Goal: Information Seeking & Learning: Learn about a topic

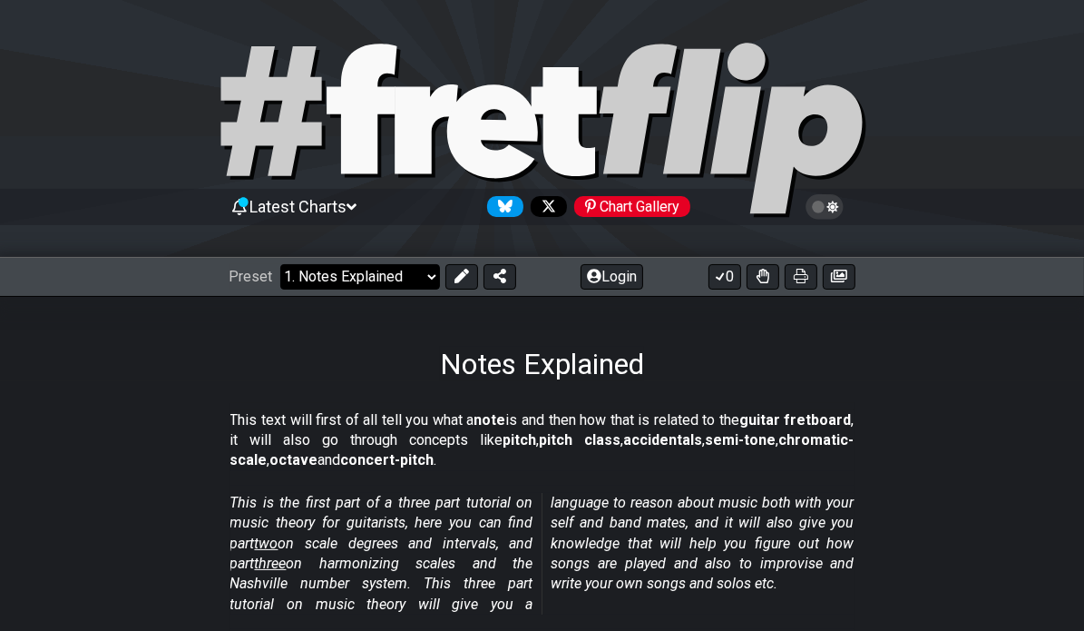
click at [377, 279] on select "Welcome to #fretflip! Initial Preset Custom Preset Minor Pentatonic Major Penta…" at bounding box center [360, 276] width 160 height 25
click at [280, 264] on select "Welcome to #fretflip! Initial Preset Custom Preset Minor Pentatonic Major Penta…" at bounding box center [360, 276] width 160 height 25
select select "/scale-degrees-and-intervals"
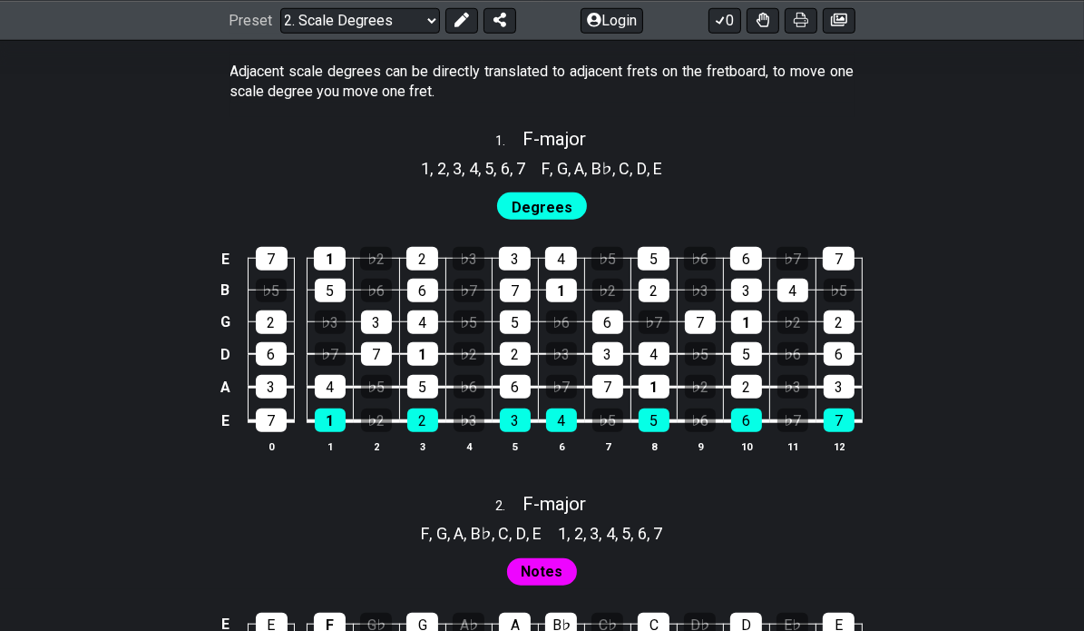
scroll to position [1145, 0]
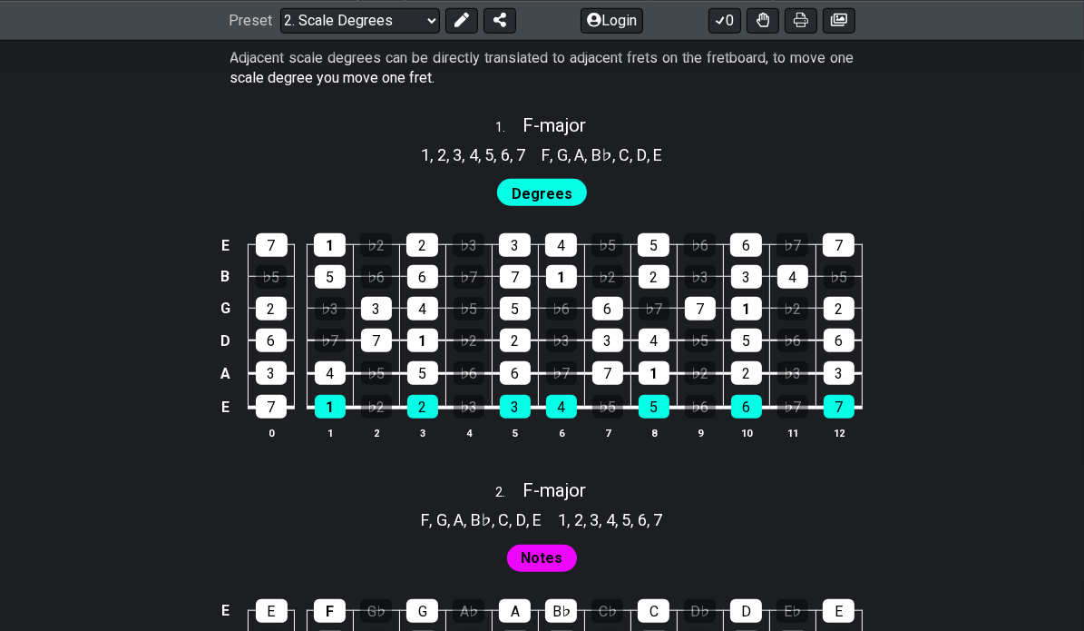
click at [544, 184] on span "Degrees" at bounding box center [542, 194] width 61 height 26
click at [424, 379] on div "5" at bounding box center [422, 373] width 31 height 24
drag, startPoint x: 540, startPoint y: 151, endPoint x: 703, endPoint y: 130, distance: 164.7
click at [703, 130] on div "1 . F - major 1 , 2 , 3 , 4 , 5 , 6 , 7 F , G , A , B♭ , C , D , E Degrees E 7 …" at bounding box center [542, 284] width 1084 height 362
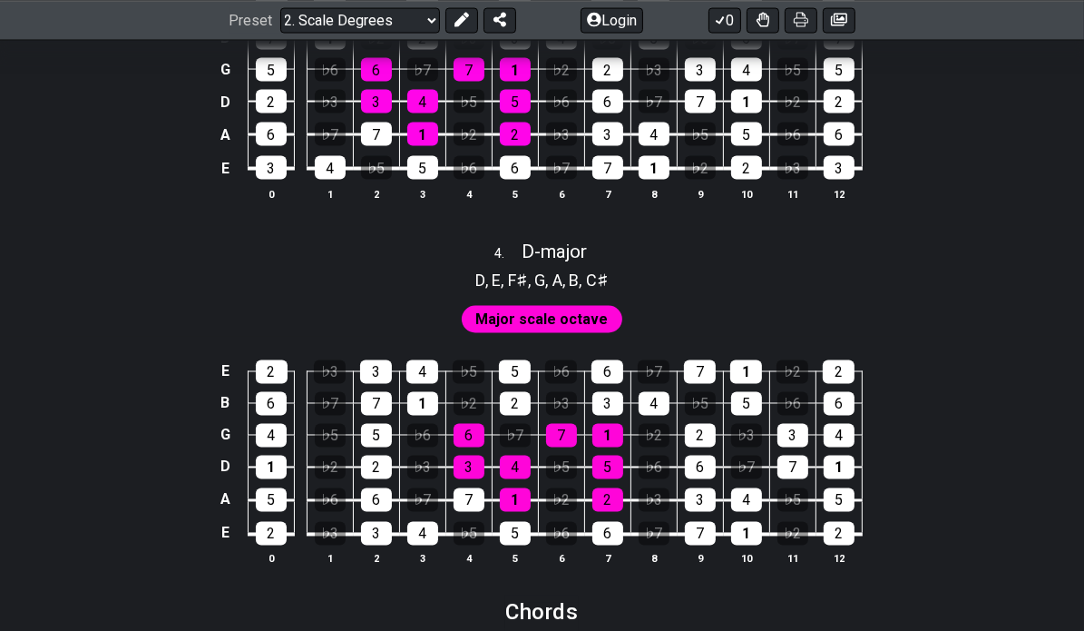
scroll to position [2471, 0]
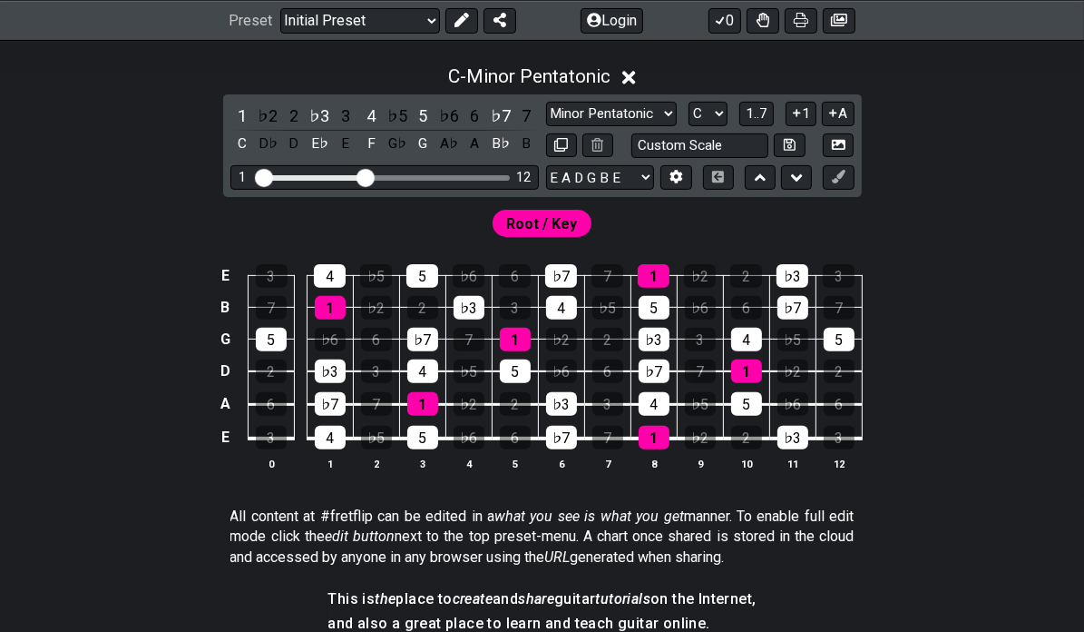
scroll to position [461, 0]
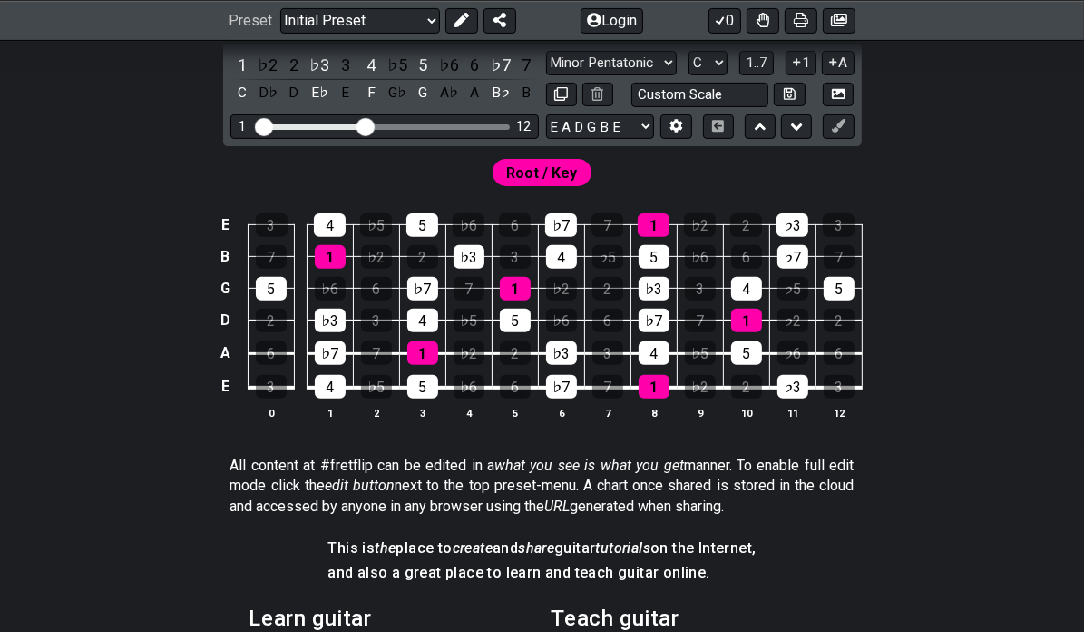
drag, startPoint x: 371, startPoint y: 117, endPoint x: 363, endPoint y: 131, distance: 15.9
click at [363, 131] on div "1 12" at bounding box center [384, 126] width 309 height 24
drag, startPoint x: 363, startPoint y: 131, endPoint x: 591, endPoint y: 123, distance: 227.9
click at [514, 125] on input "Visible fret range" at bounding box center [385, 125] width 258 height 0
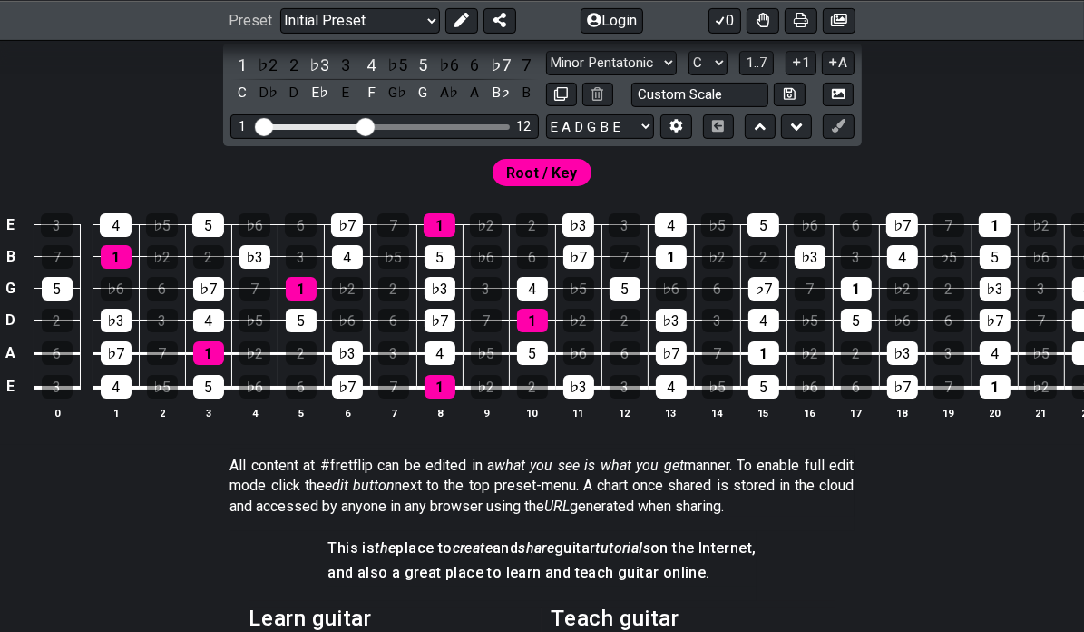
drag, startPoint x: 499, startPoint y: 127, endPoint x: 363, endPoint y: 142, distance: 136.9
click at [363, 125] on input "Visible fret range" at bounding box center [385, 125] width 258 height 0
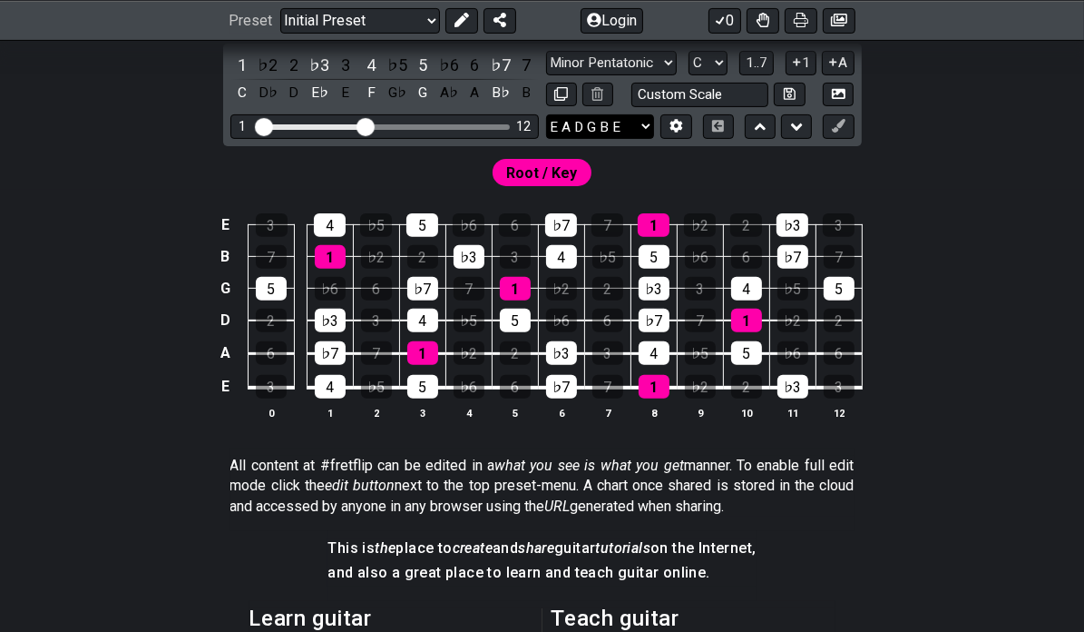
click at [642, 126] on select "E A D G B E E A D G B E E A D G B E B E A D F♯ B A D G C E A D A D G B E E♭ A♭ …" at bounding box center [600, 126] width 108 height 24
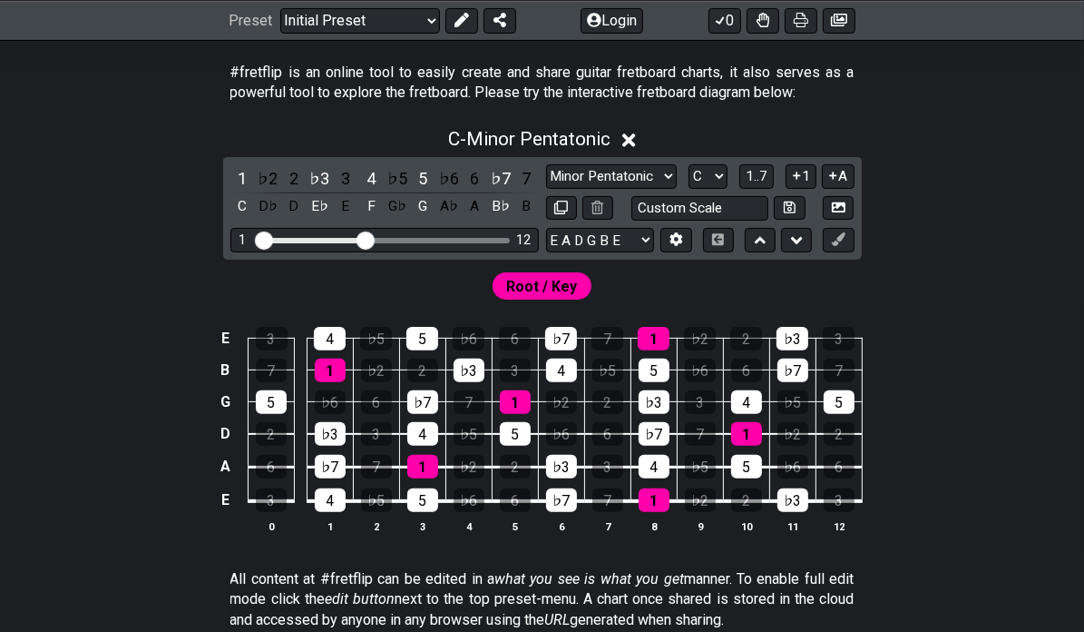
scroll to position [348, 0]
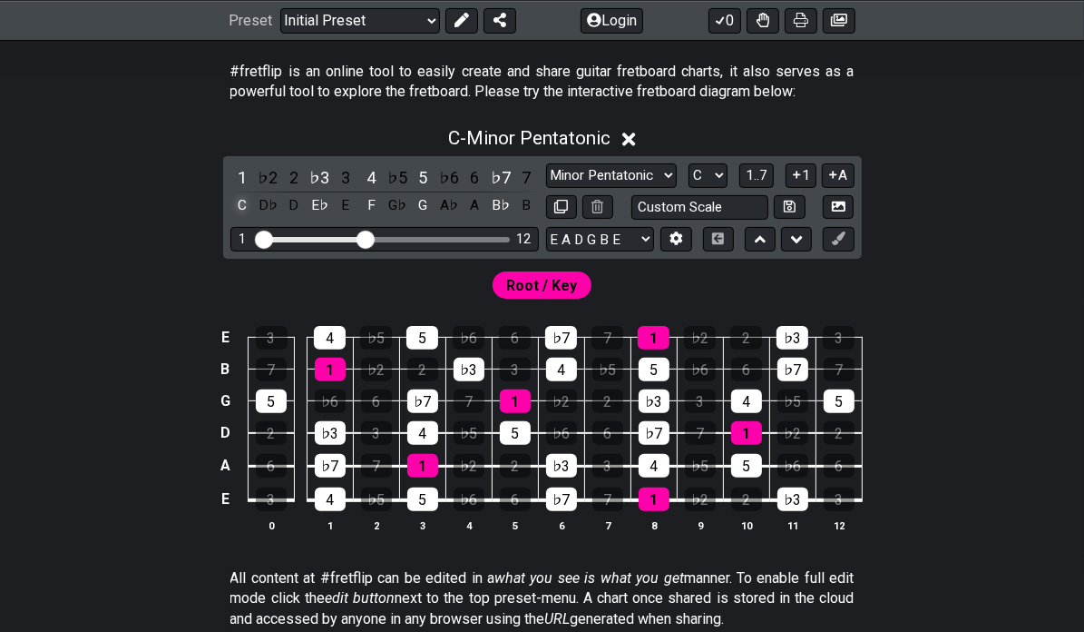
click at [237, 203] on div "C" at bounding box center [242, 205] width 24 height 24
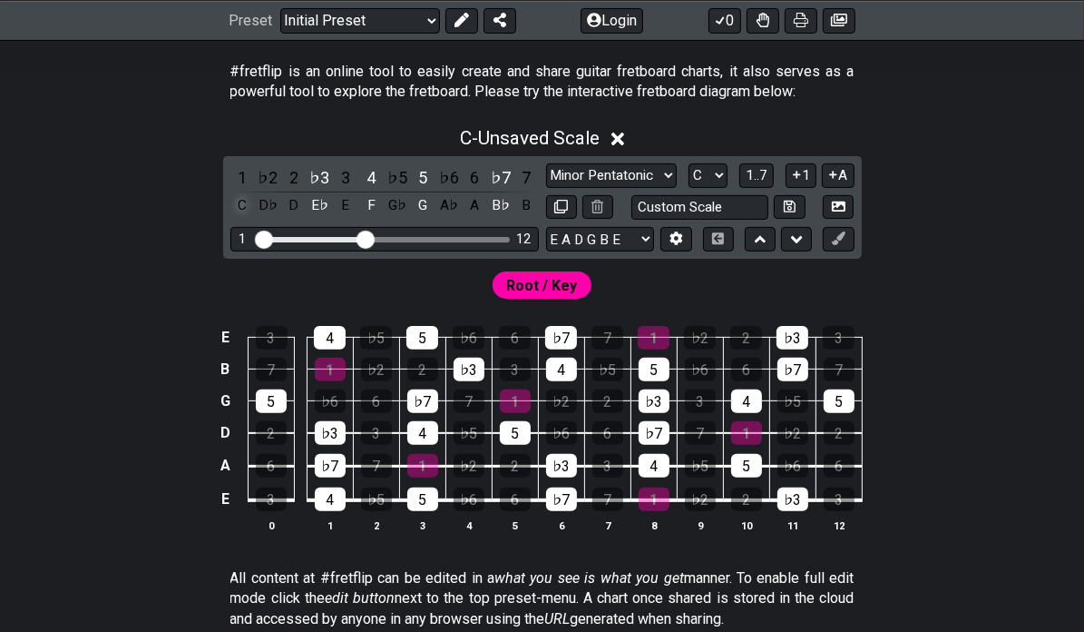
click at [237, 203] on div "C" at bounding box center [242, 205] width 24 height 24
click at [323, 202] on div "E♭" at bounding box center [320, 205] width 24 height 24
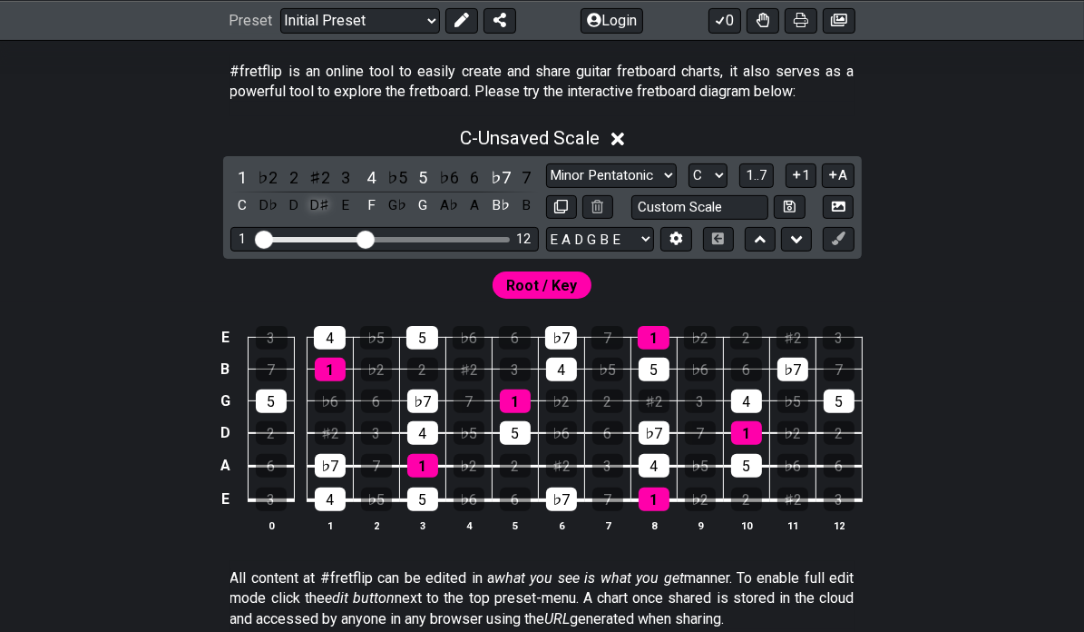
click at [323, 202] on div "D♯" at bounding box center [320, 205] width 24 height 24
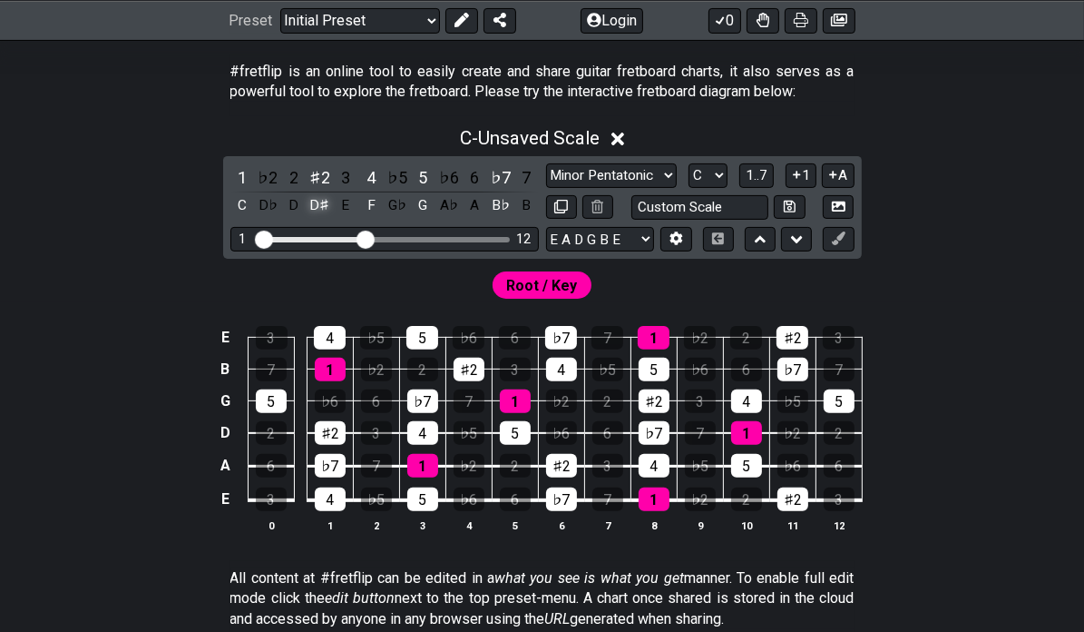
click at [323, 202] on div "D♯" at bounding box center [320, 205] width 24 height 24
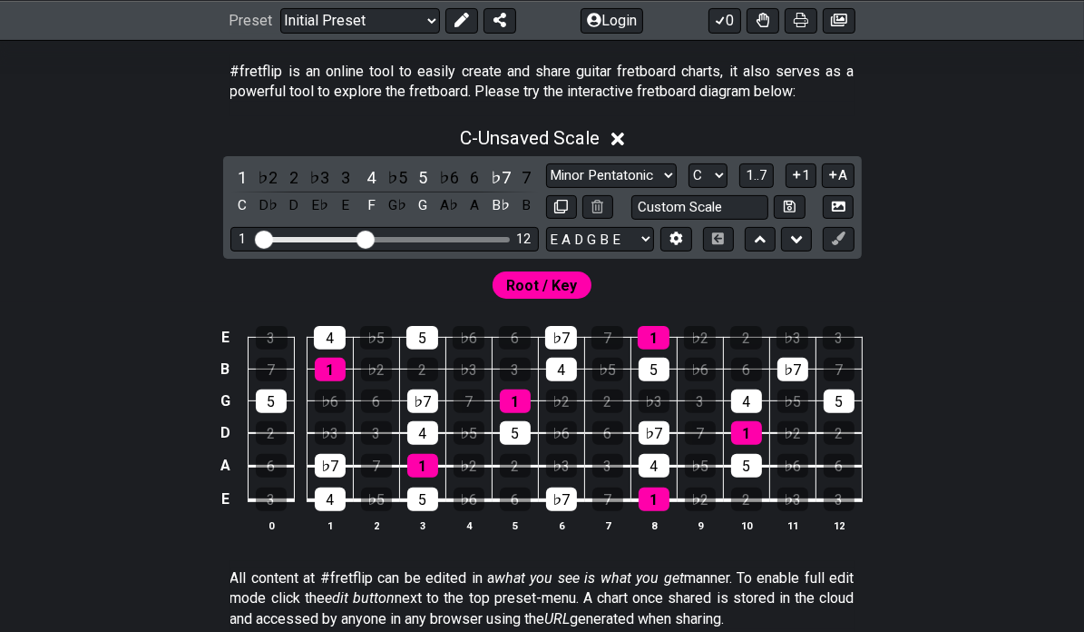
click at [323, 202] on div "E♭" at bounding box center [320, 205] width 24 height 24
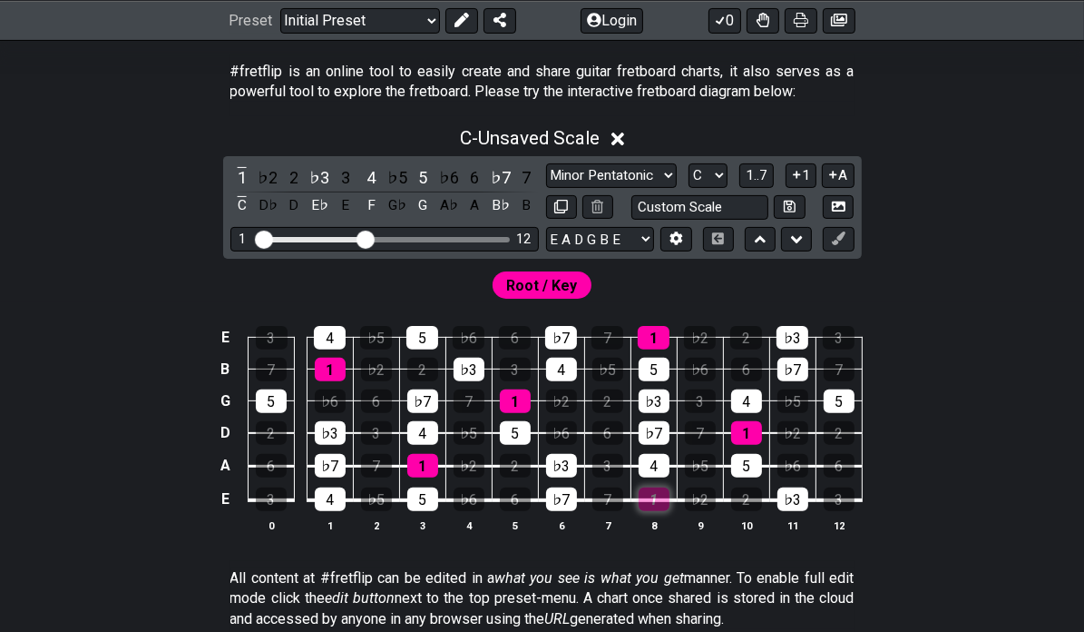
click at [650, 498] on div "1" at bounding box center [654, 499] width 31 height 24
click at [662, 493] on div "1" at bounding box center [654, 499] width 31 height 24
click at [549, 271] on div "Root / Key" at bounding box center [543, 284] width 100 height 27
click at [556, 276] on span "Root / Key" at bounding box center [542, 285] width 71 height 26
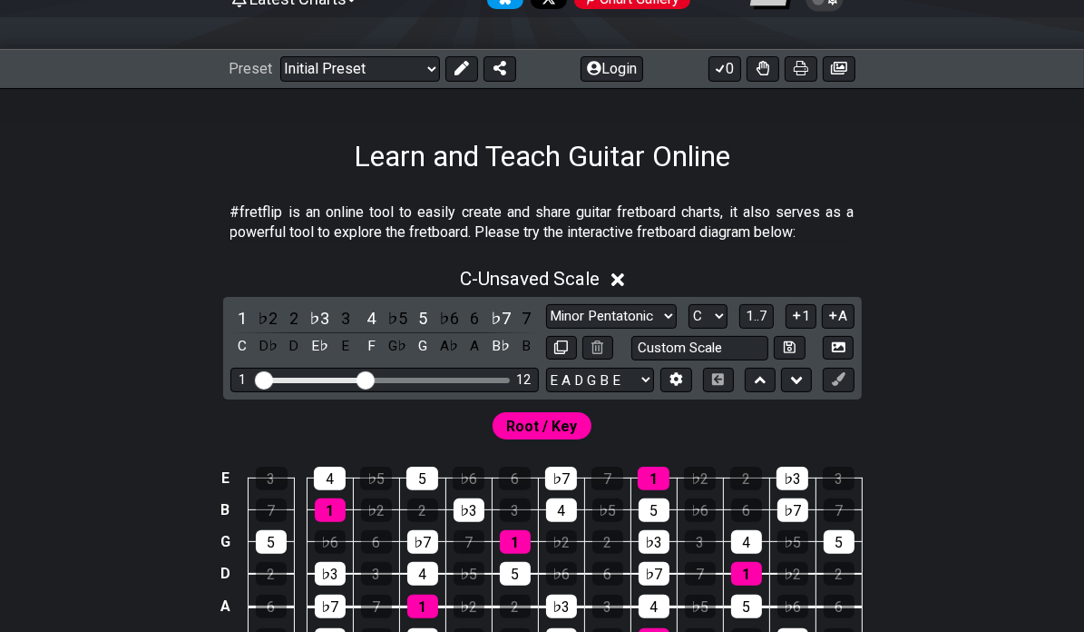
scroll to position [172, 0]
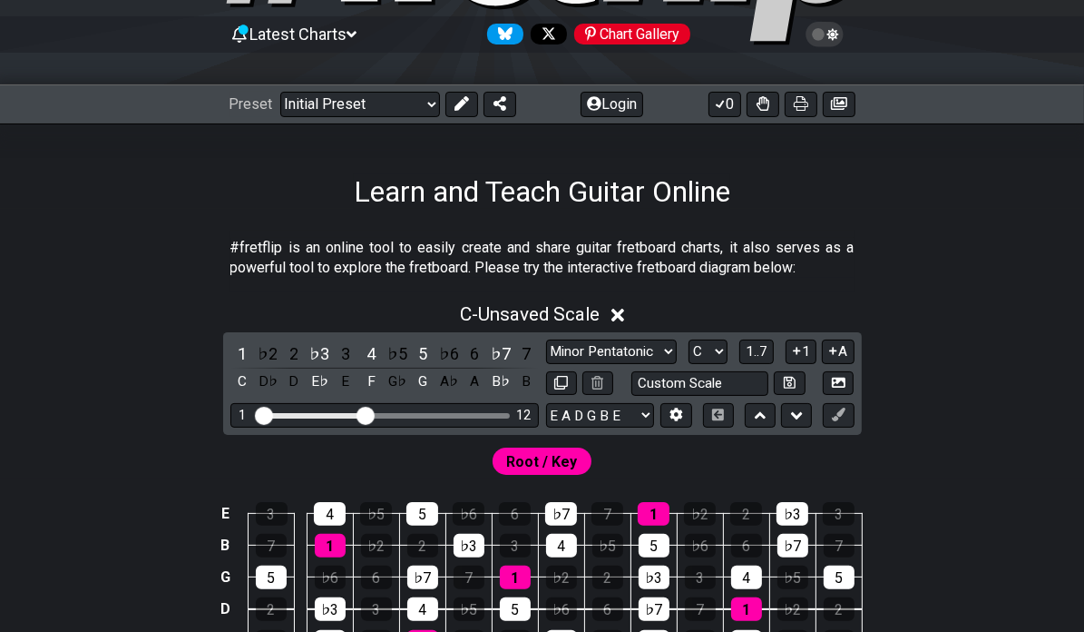
click at [579, 350] on select "Minor Pentatonic Click to edit Minor Pentatonic Major Pentatonic Minor Blues Ma…" at bounding box center [611, 351] width 131 height 24
click at [540, 461] on span "Root / Key" at bounding box center [542, 461] width 71 height 26
click at [401, 108] on select "Welcome to #fretflip! Initial Preset Custom Preset Minor Pentatonic Major Penta…" at bounding box center [360, 104] width 160 height 25
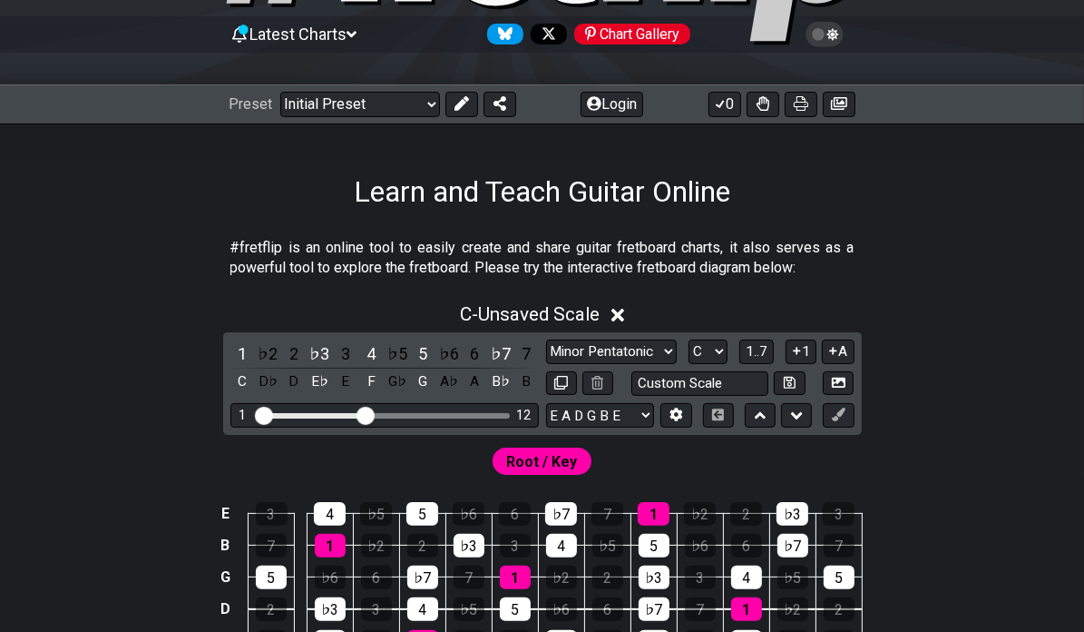
drag, startPoint x: 548, startPoint y: 38, endPoint x: 661, endPoint y: 54, distance: 114.5
click at [664, 45] on div "Latest Charts Chart Gallery" at bounding box center [543, 34] width 626 height 29
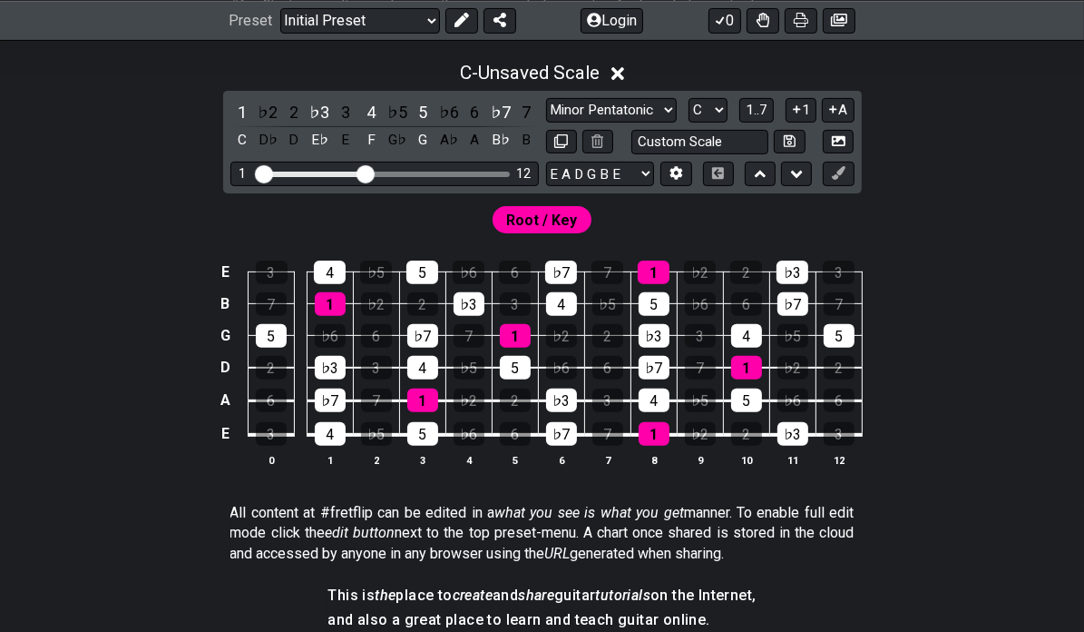
scroll to position [445, 0]
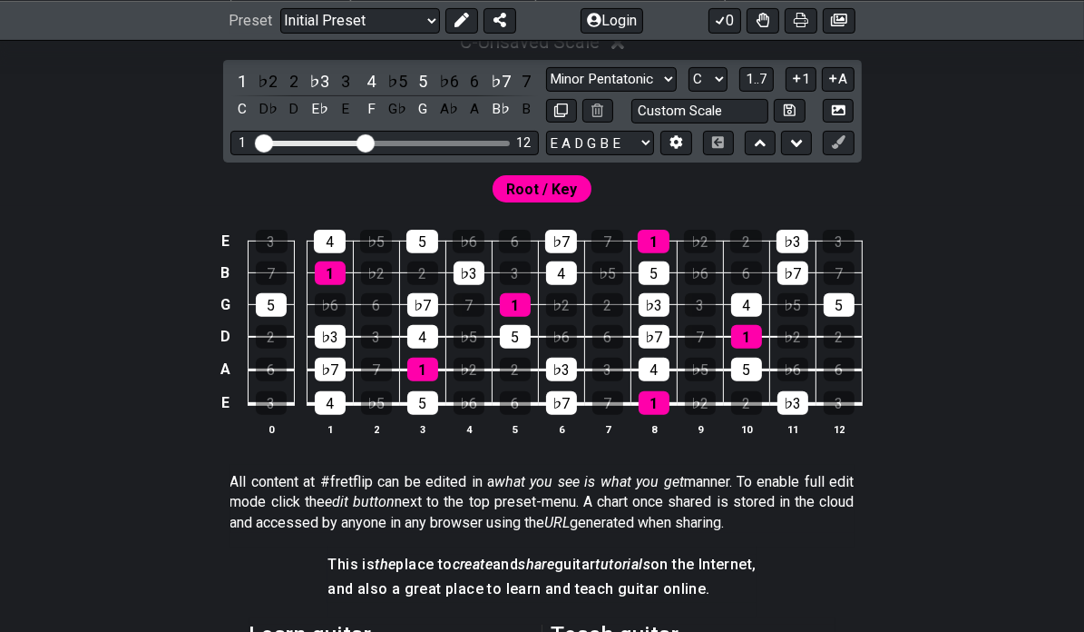
click at [577, 179] on div "Root / Key" at bounding box center [543, 188] width 100 height 27
click at [667, 112] on input "text" at bounding box center [701, 111] width 138 height 24
type input "Custom Scale"
click at [675, 166] on div "Root / Key" at bounding box center [542, 184] width 1084 height 44
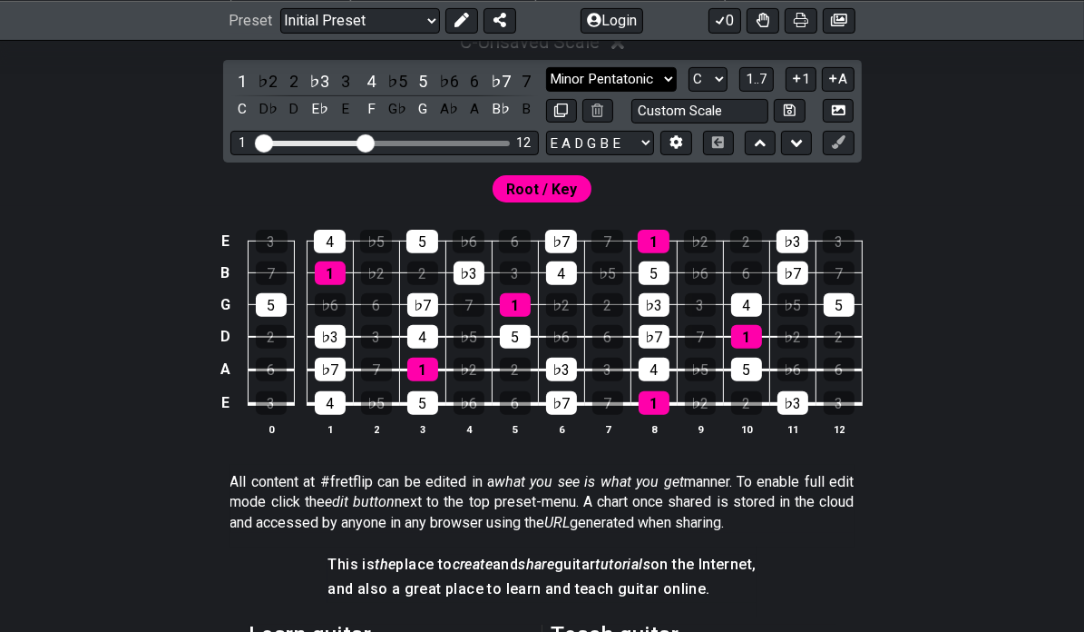
click at [607, 77] on select "Minor Pentatonic Click to edit Minor Pentatonic Major Pentatonic Minor Blues Ma…" at bounding box center [611, 79] width 131 height 24
select select "Major Pentatonic"
click at [546, 67] on select "Minor Pentatonic Click to edit Minor Pentatonic Major Pentatonic Minor Blues Ma…" at bounding box center [611, 79] width 131 height 24
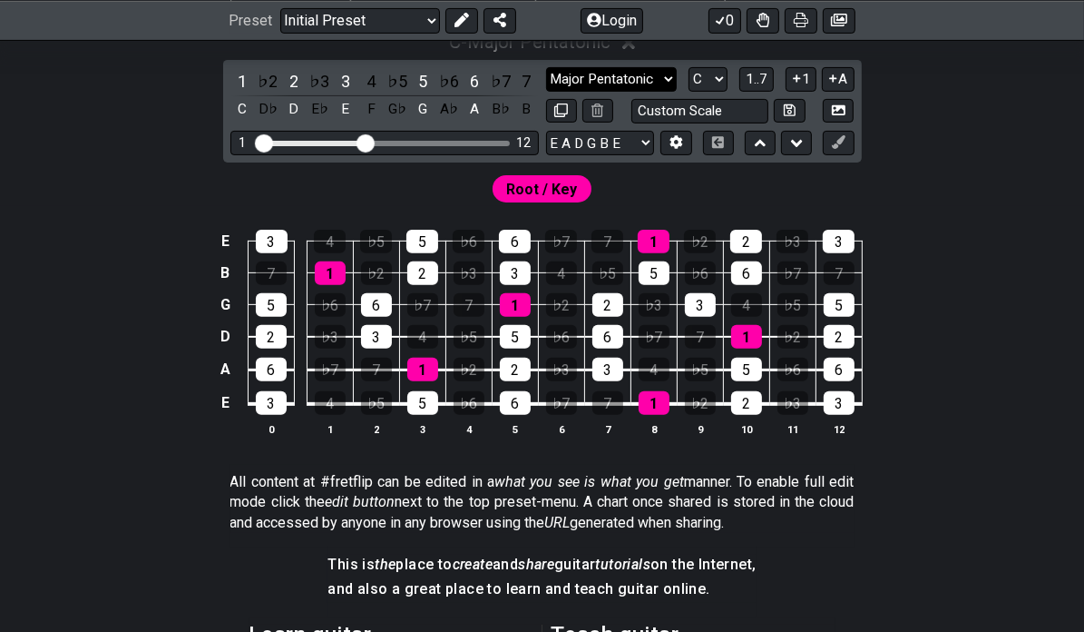
click at [584, 75] on select "Minor Pentatonic Click to edit Minor Pentatonic Major Pentatonic Minor Blues Ma…" at bounding box center [611, 79] width 131 height 24
click at [1005, 128] on div "C - Major Pentatonic 1 ♭2 2 ♭3 3 4 ♭5 5 ♭6 6 ♭7 7 C D♭ D E♭ E F G♭ G A♭ A B♭ B …" at bounding box center [542, 240] width 1084 height 441
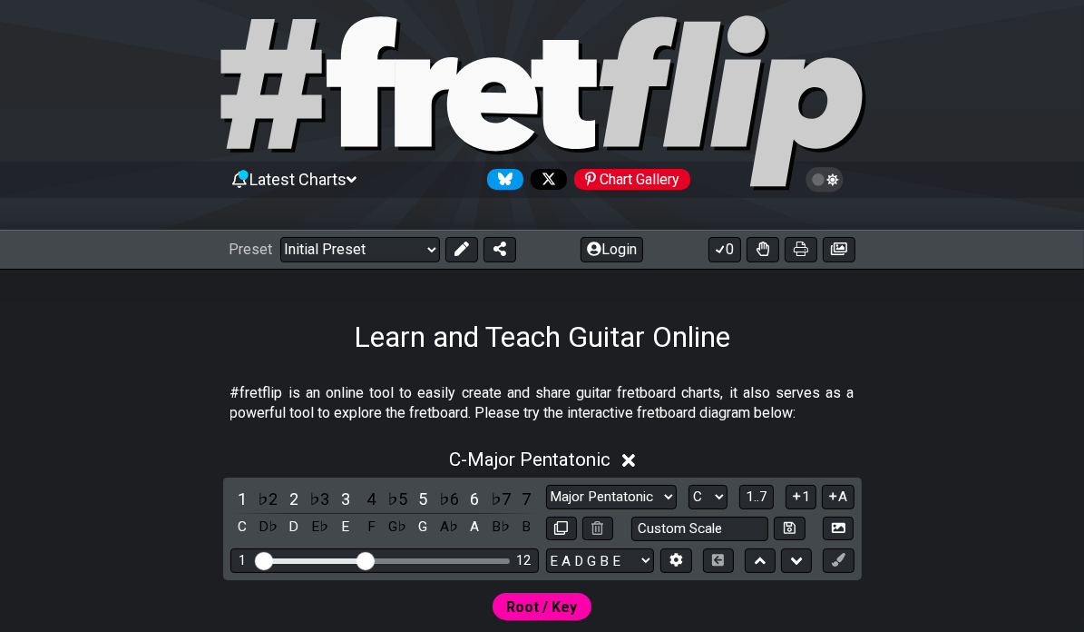
scroll to position [0, 0]
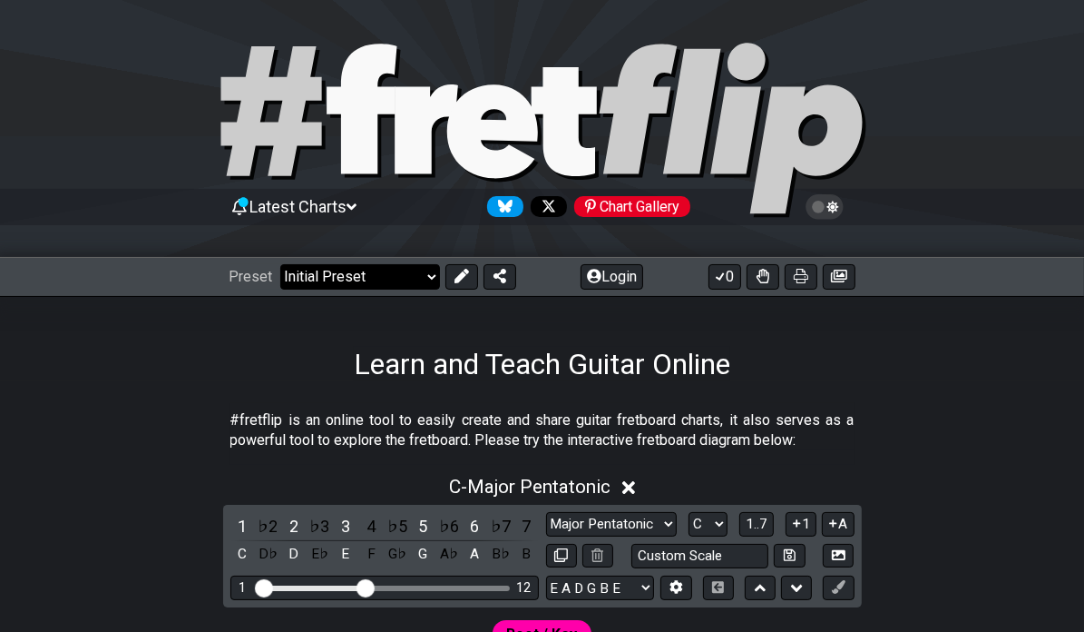
click at [425, 273] on select "Welcome to #fretflip! Initial Preset Custom Preset Minor Pentatonic Major Penta…" at bounding box center [360, 276] width 160 height 25
click at [280, 264] on select "Welcome to #fretflip! Initial Preset Custom Preset Minor Pentatonic Major Penta…" at bounding box center [360, 276] width 160 height 25
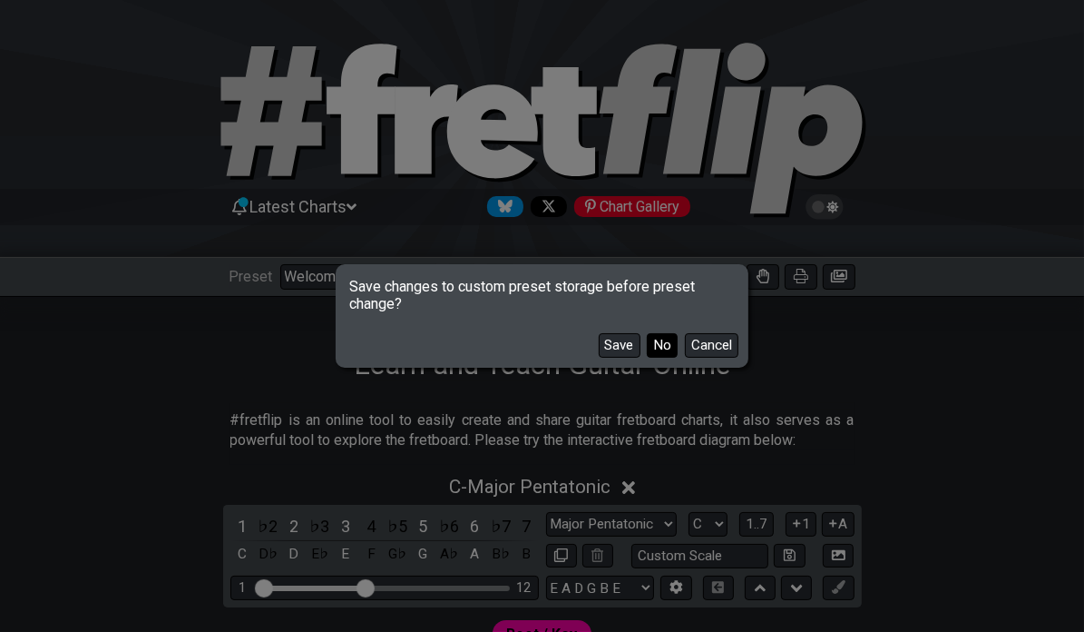
click at [654, 339] on button "No" at bounding box center [662, 345] width 31 height 24
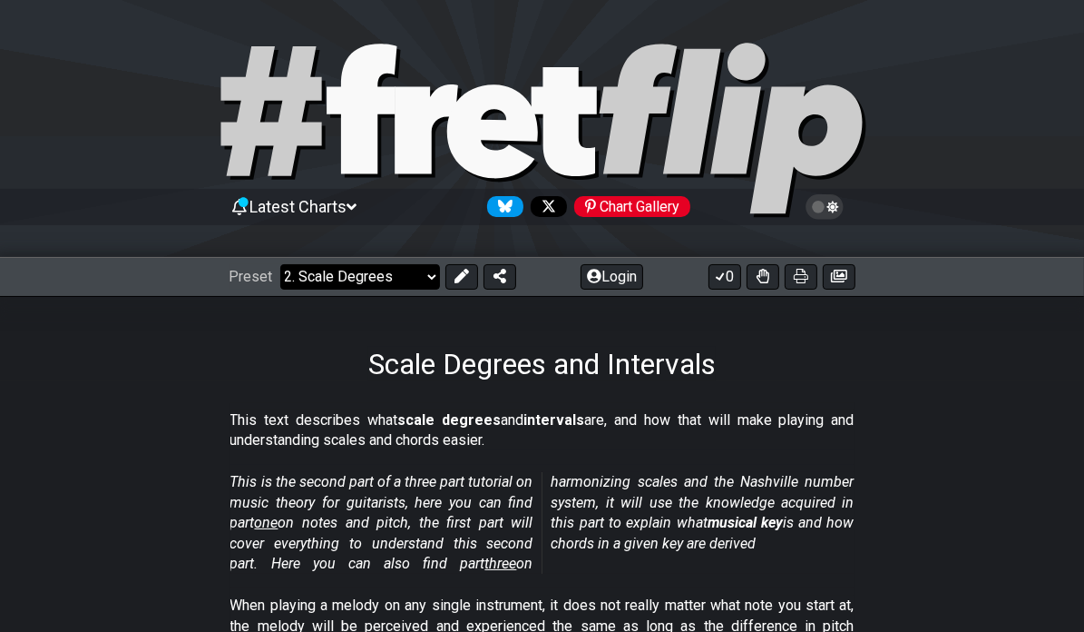
click at [407, 282] on select "Welcome to #fretflip! Initial Preset Custom Preset Minor Pentatonic Major Penta…" at bounding box center [360, 276] width 160 height 25
click at [280, 264] on select "Welcome to #fretflip! Initial Preset Custom Preset Minor Pentatonic Major Penta…" at bounding box center [360, 276] width 160 height 25
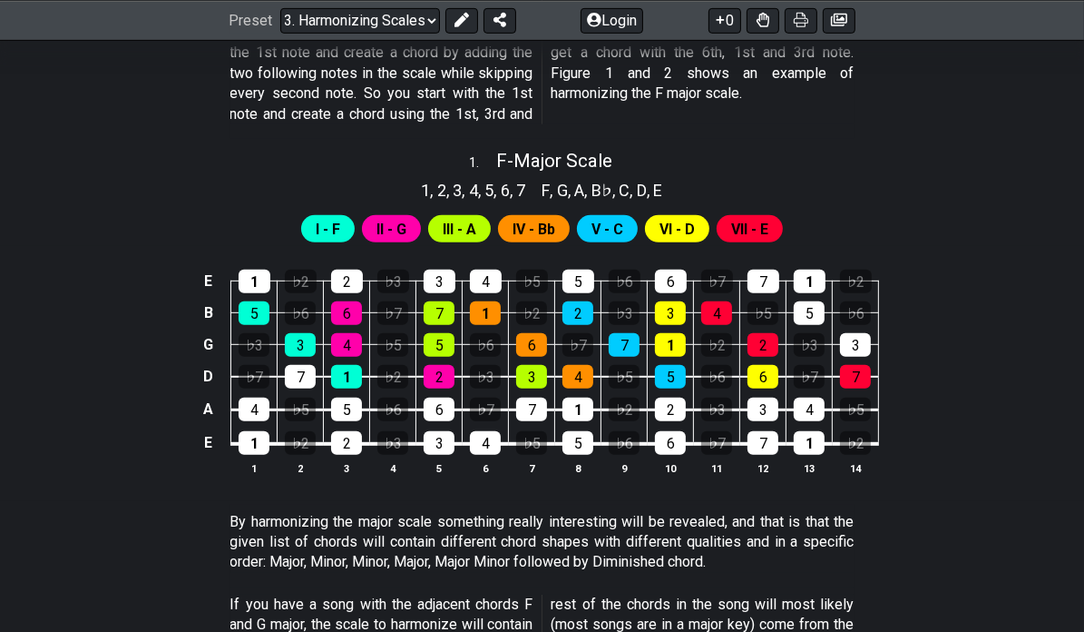
scroll to position [817, 0]
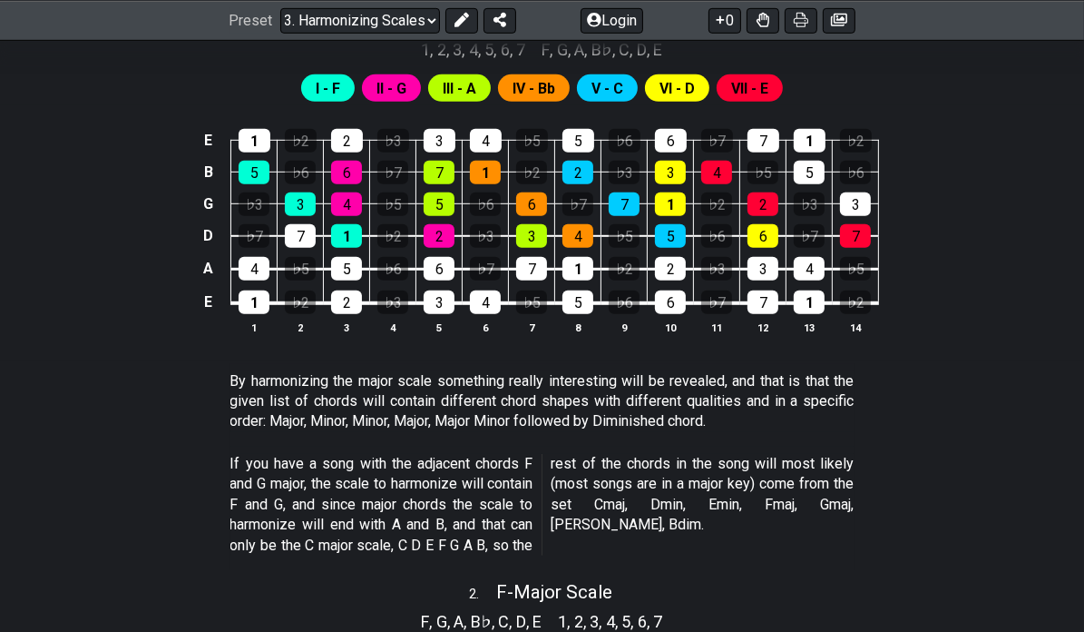
drag, startPoint x: 330, startPoint y: 90, endPoint x: 330, endPoint y: 122, distance: 32.7
click at [330, 122] on section "I - F II - G III - A IV - Bb V - C VI - D VII - E E 1 ♭2 2 ♭3 3 4 ♭5 5 ♭6 6 ♭7 …" at bounding box center [542, 211] width 1084 height 299
click at [260, 173] on div "5" at bounding box center [254, 173] width 31 height 24
click at [399, 197] on div "♭5" at bounding box center [392, 204] width 31 height 24
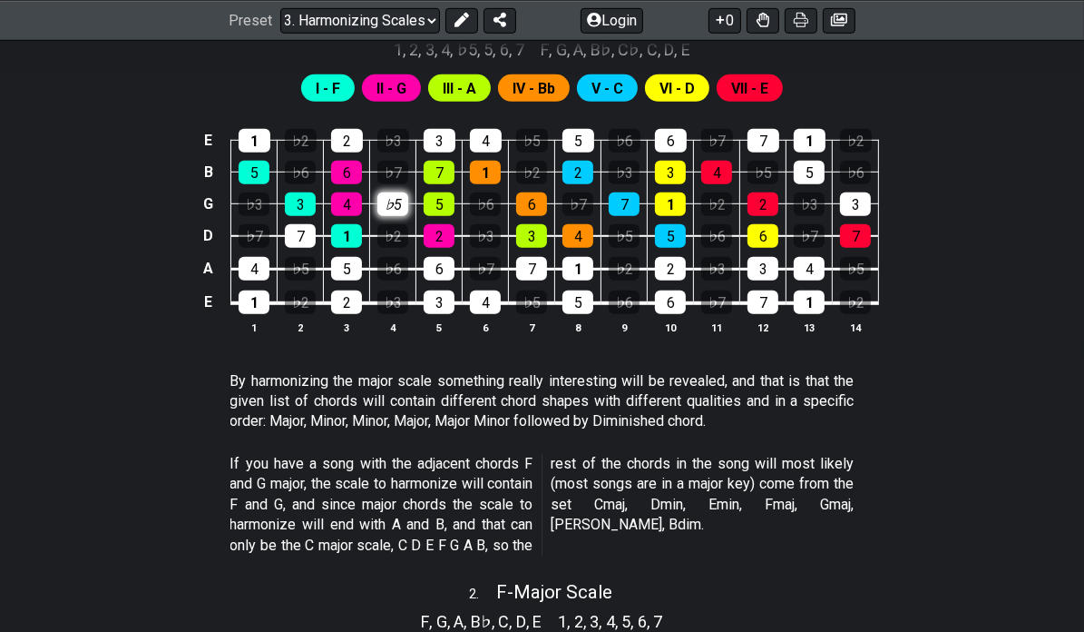
click at [399, 197] on div "♭5" at bounding box center [392, 204] width 31 height 24
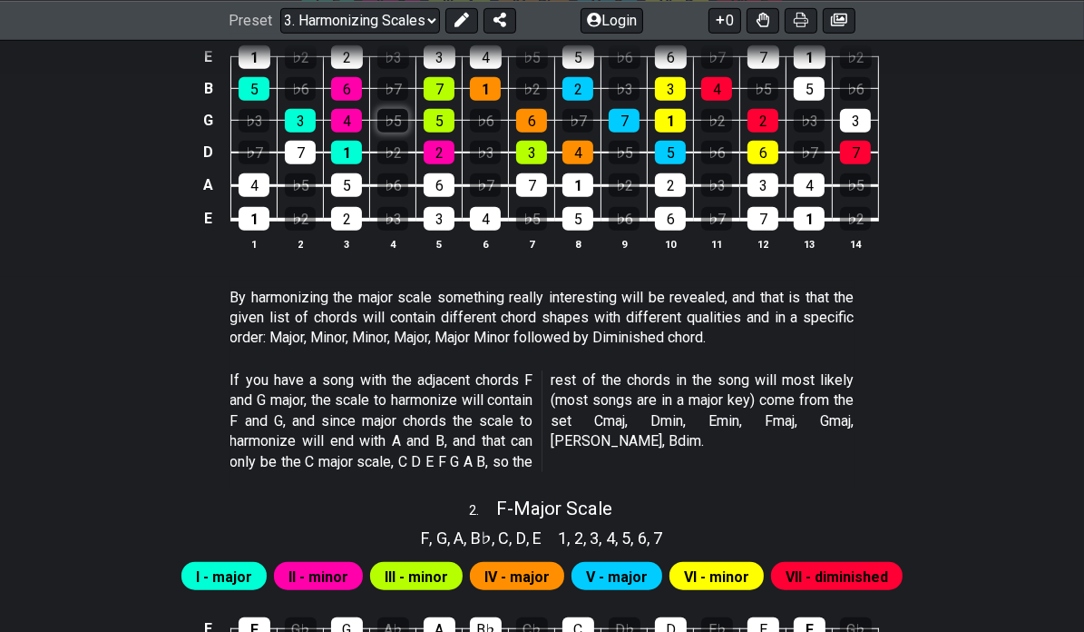
scroll to position [635, 0]
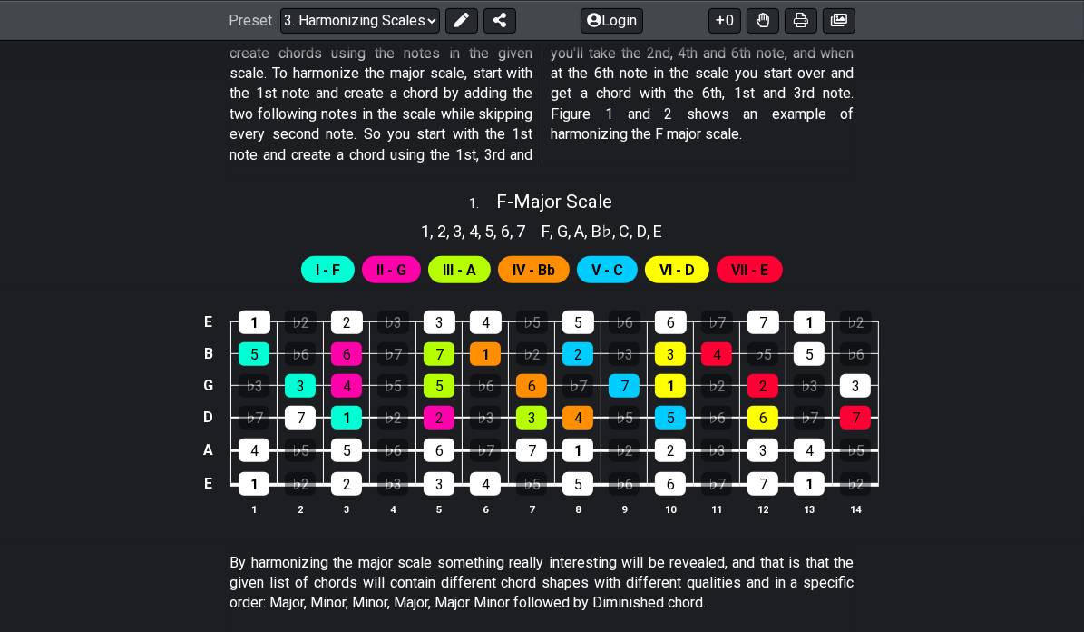
click at [603, 231] on span "B♭" at bounding box center [602, 231] width 21 height 24
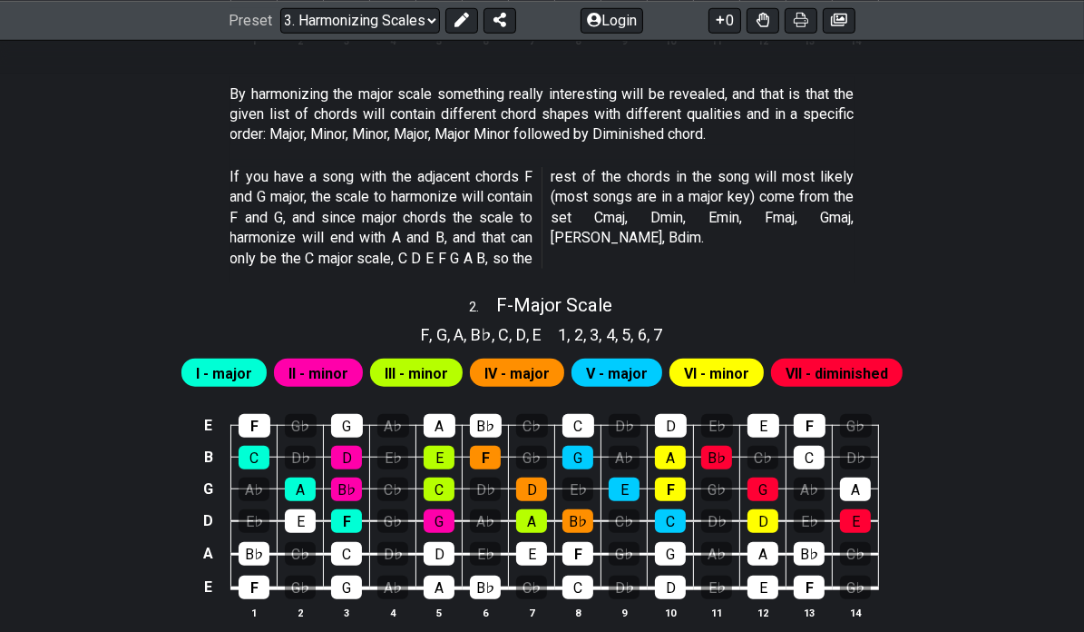
scroll to position [1180, 0]
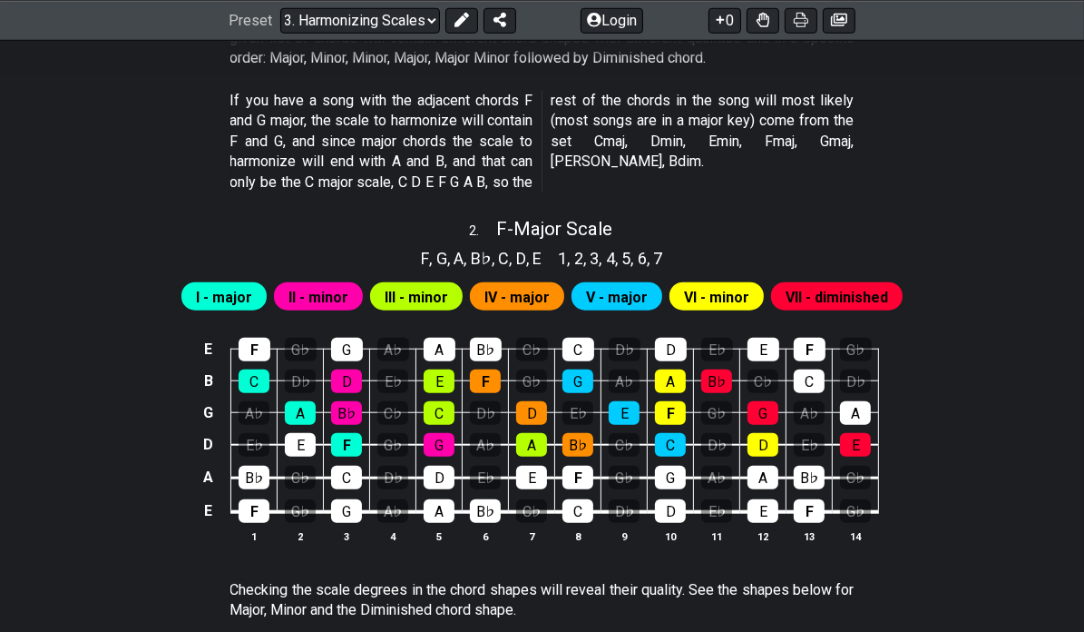
click at [341, 300] on span "II - minor" at bounding box center [319, 297] width 60 height 26
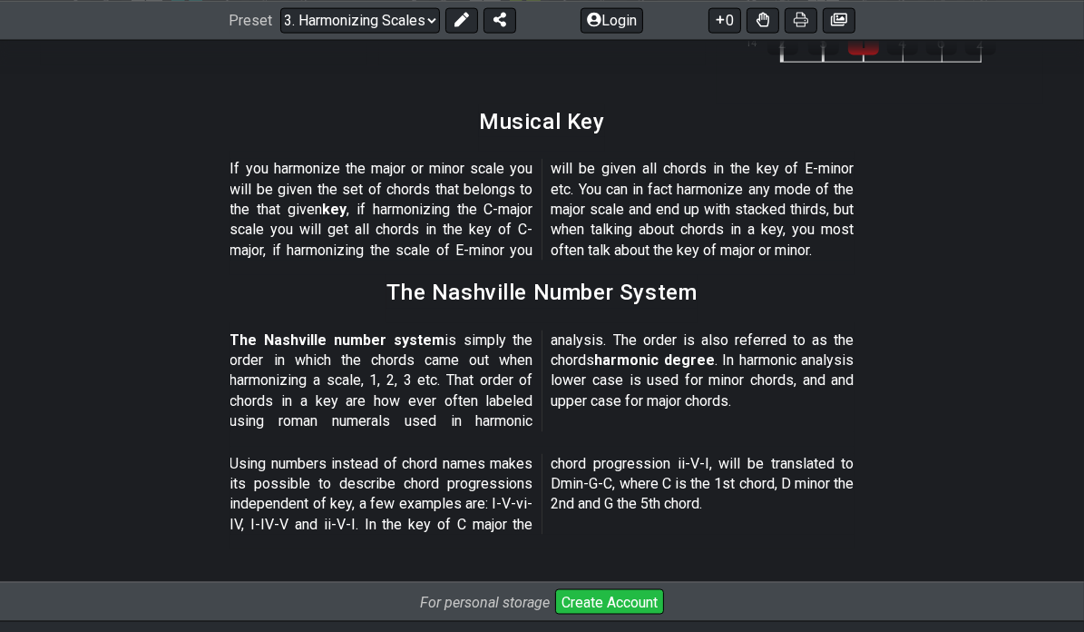
scroll to position [1996, 0]
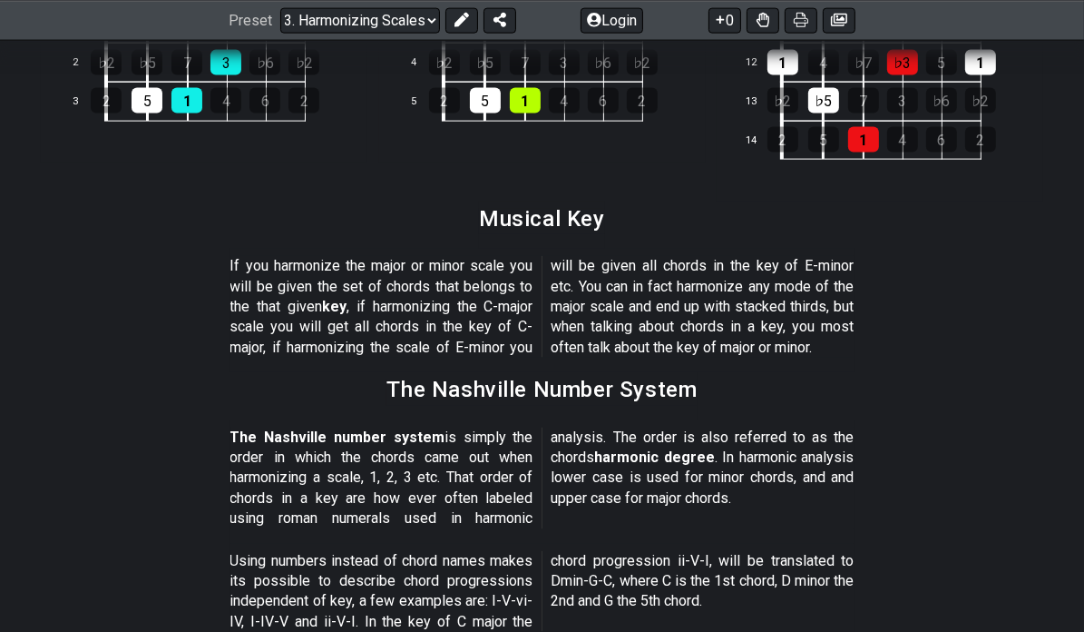
drag, startPoint x: 211, startPoint y: 268, endPoint x: 445, endPoint y: 271, distance: 234.1
click at [430, 277] on section "If you harmonize the major or minor scale you will be given the set of chords t…" at bounding box center [542, 310] width 1084 height 123
click at [466, 268] on p "If you harmonize the major or minor scale you will be given the set of chords t…" at bounding box center [542, 307] width 624 height 102
drag, startPoint x: 696, startPoint y: 299, endPoint x: 851, endPoint y: 316, distance: 156.1
click at [837, 316] on p "If you harmonize the major or minor scale you will be given the set of chords t…" at bounding box center [542, 307] width 624 height 102
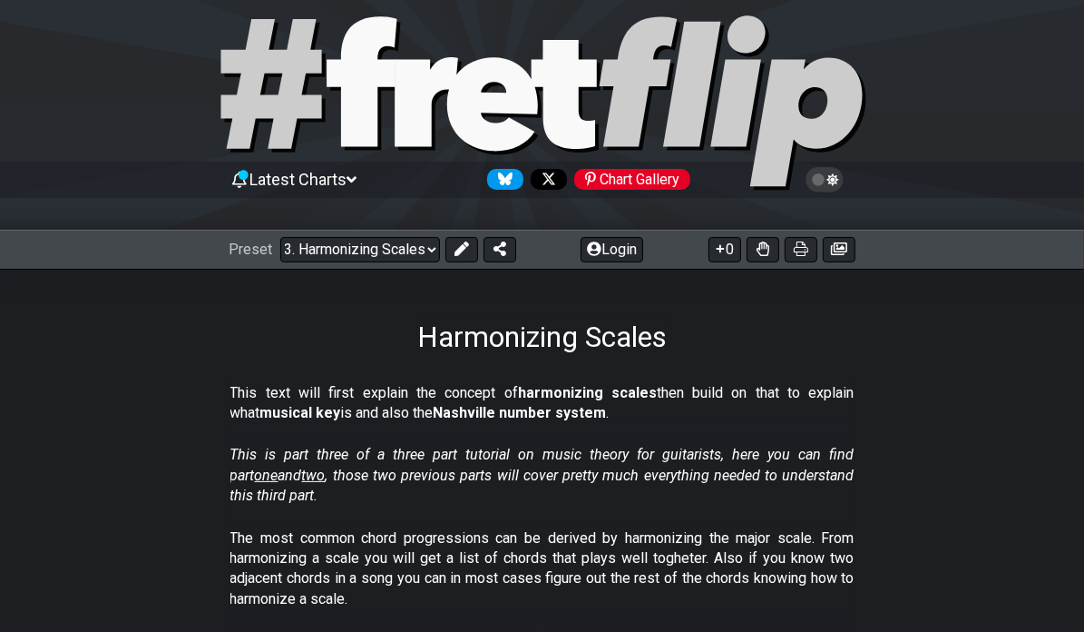
scroll to position [0, 0]
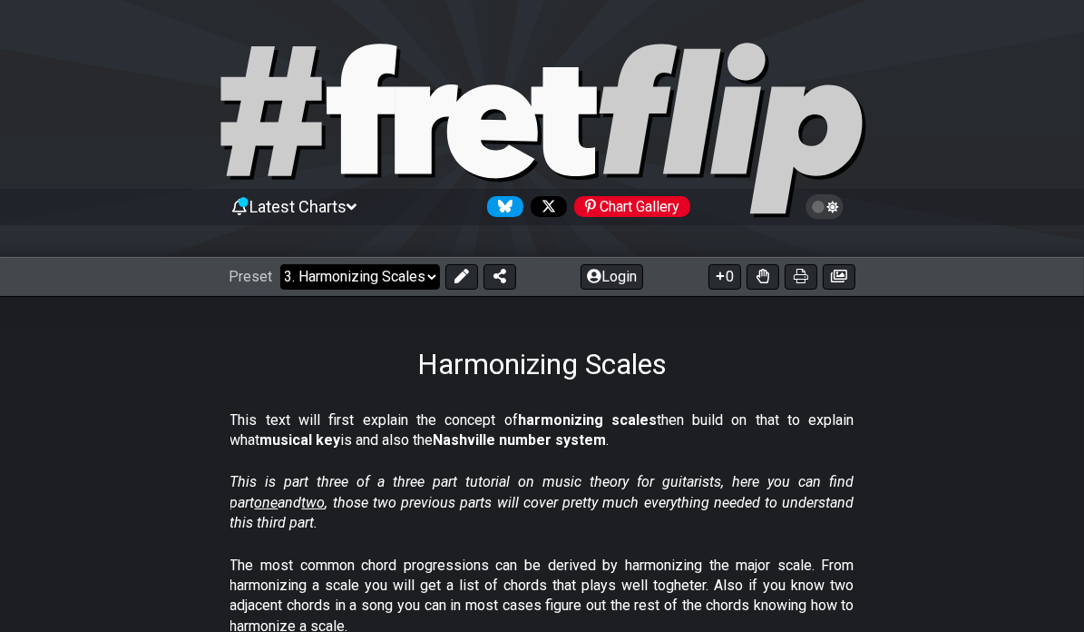
click at [384, 275] on select "Welcome to #fretflip! Initial Preset Custom Preset Minor Pentatonic Major Penta…" at bounding box center [360, 276] width 160 height 25
click at [280, 264] on select "Welcome to #fretflip! Initial Preset Custom Preset Minor Pentatonic Major Penta…" at bounding box center [360, 276] width 160 height 25
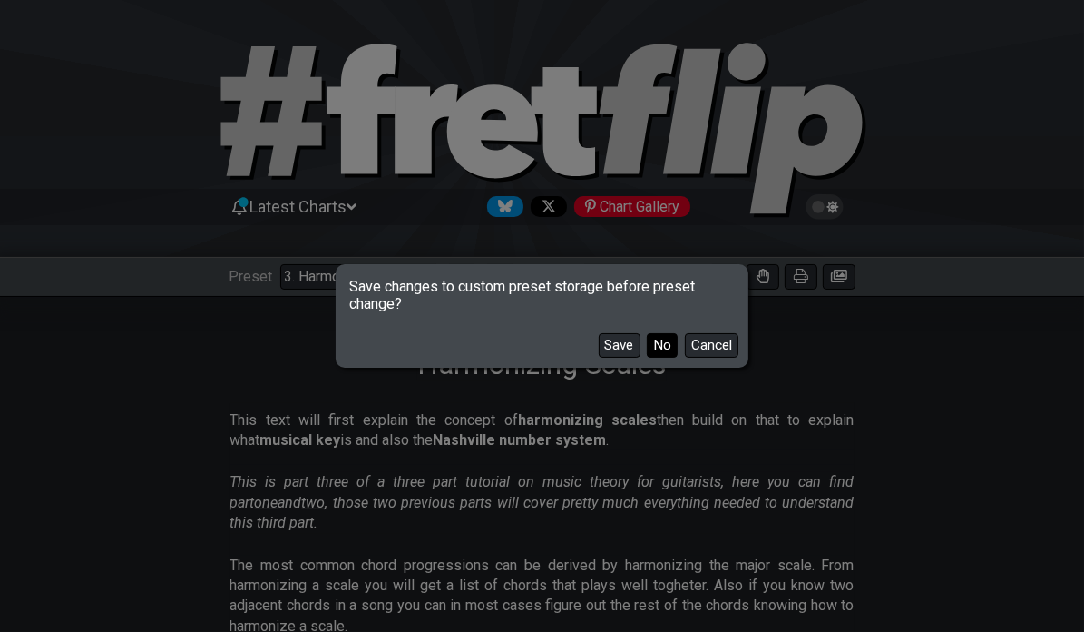
click at [663, 344] on button "No" at bounding box center [662, 345] width 31 height 24
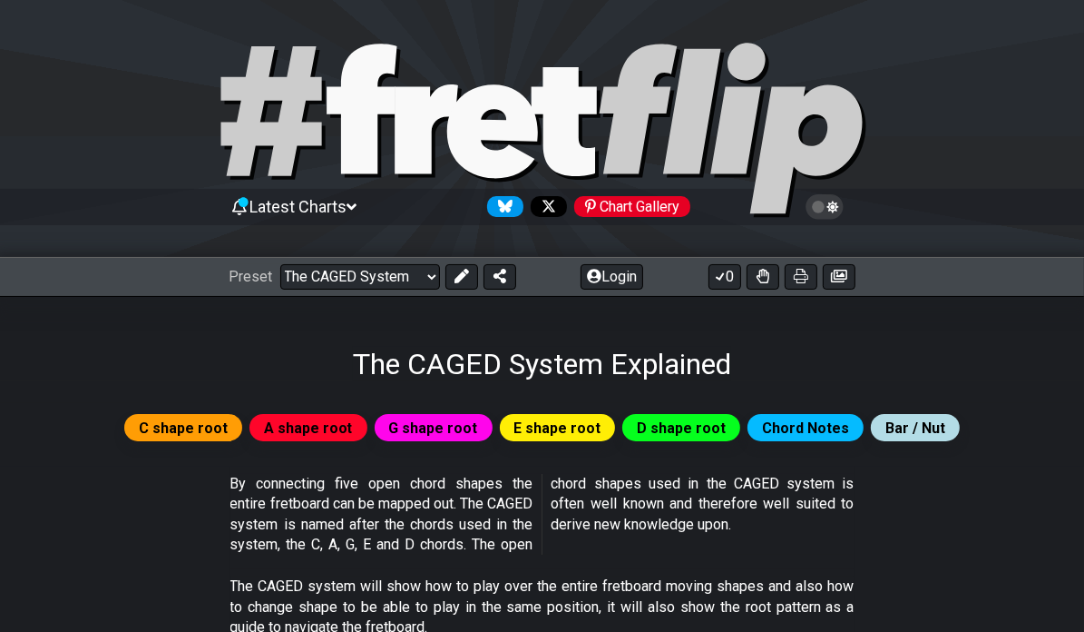
click at [361, 295] on div "Preset Welcome to #fretflip! Initial Preset Custom Preset Minor Pentatonic Majo…" at bounding box center [542, 277] width 1084 height 40
drag, startPoint x: 356, startPoint y: 289, endPoint x: 367, endPoint y: 278, distance: 16.1
click at [358, 287] on div "Preset Welcome to #fretflip! Initial Preset Custom Preset Minor Pentatonic Majo…" at bounding box center [542, 277] width 1084 height 40
click at [377, 269] on select "Welcome to #fretflip! Initial Preset Custom Preset Minor Pentatonic Major Penta…" at bounding box center [360, 276] width 160 height 25
click at [280, 264] on select "Welcome to #fretflip! Initial Preset Custom Preset Minor Pentatonic Major Penta…" at bounding box center [360, 276] width 160 height 25
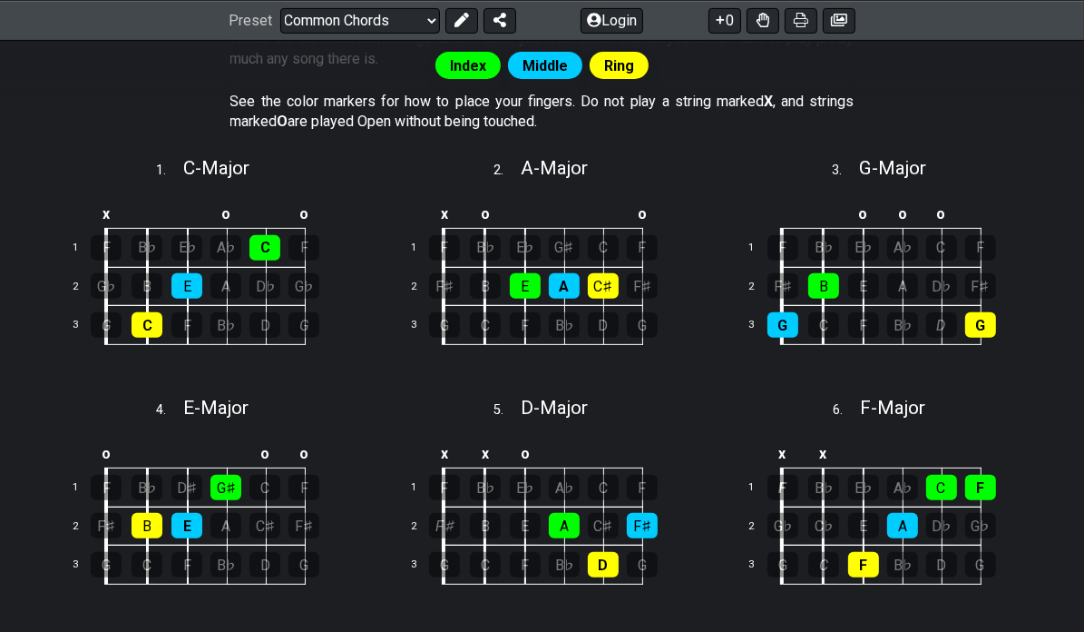
scroll to position [164, 0]
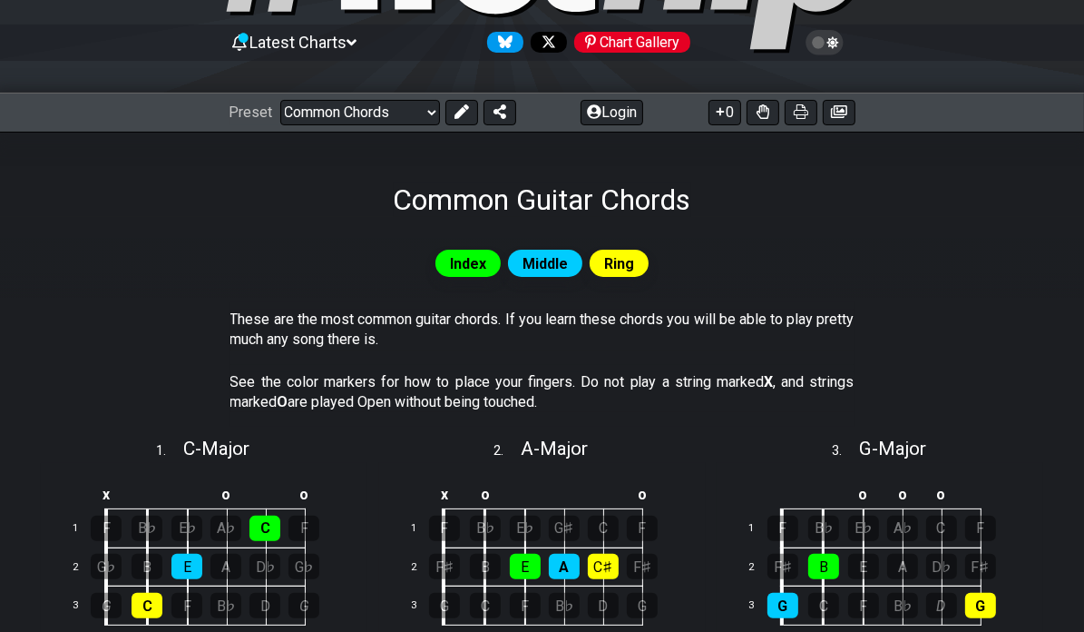
click at [301, 126] on div "Preset Welcome to #fretflip! Initial Preset Custom Preset Minor Pentatonic Majo…" at bounding box center [542, 113] width 1084 height 40
click at [351, 115] on select "Welcome to #fretflip! Initial Preset Custom Preset Minor Pentatonic Major Penta…" at bounding box center [360, 112] width 160 height 25
click at [280, 100] on select "Welcome to #fretflip! Initial Preset Custom Preset Minor Pentatonic Major Penta…" at bounding box center [360, 112] width 160 height 25
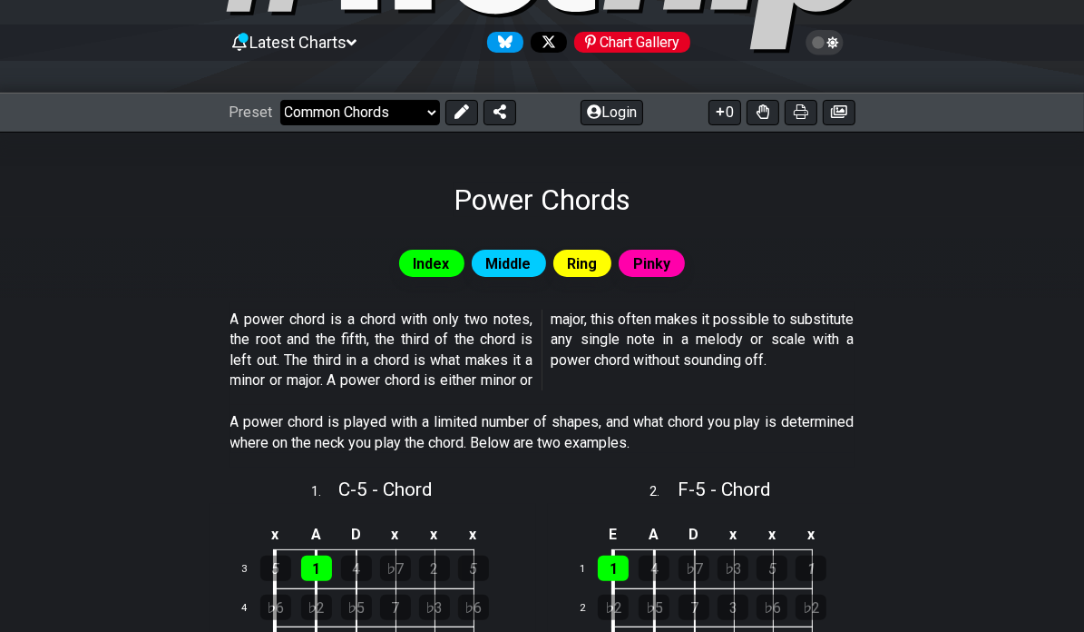
select select "/power-chords"
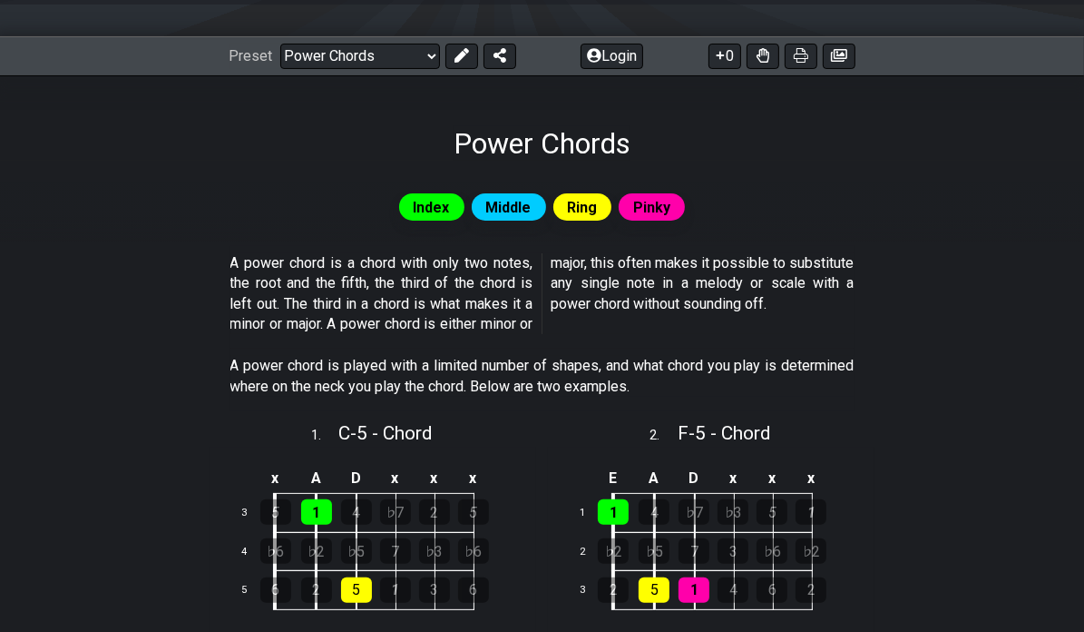
scroll to position [189, 0]
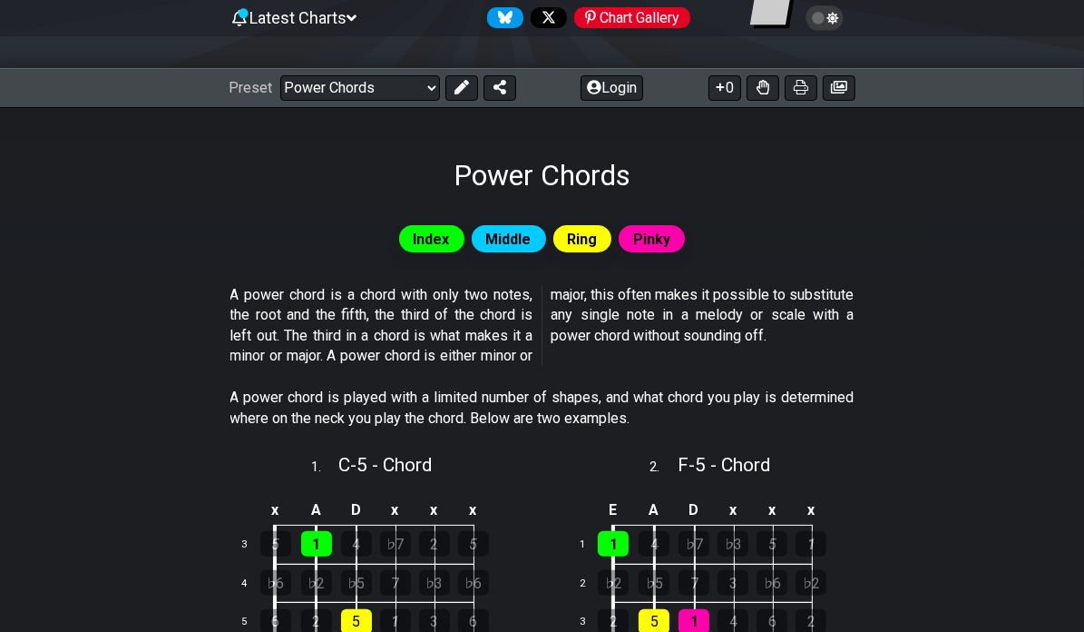
click at [242, 135] on div "Power Chords" at bounding box center [542, 149] width 1084 height 85
